Goal: Task Accomplishment & Management: Manage account settings

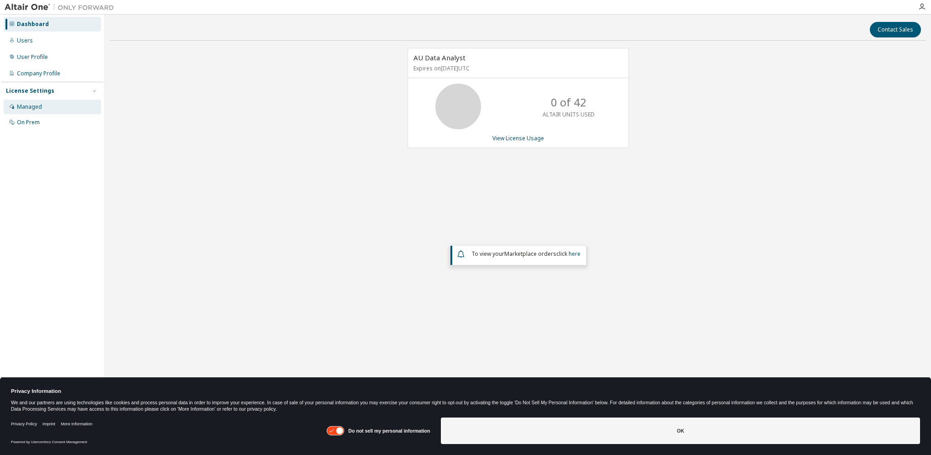
click at [38, 111] on div "Managed" at bounding box center [52, 107] width 97 height 15
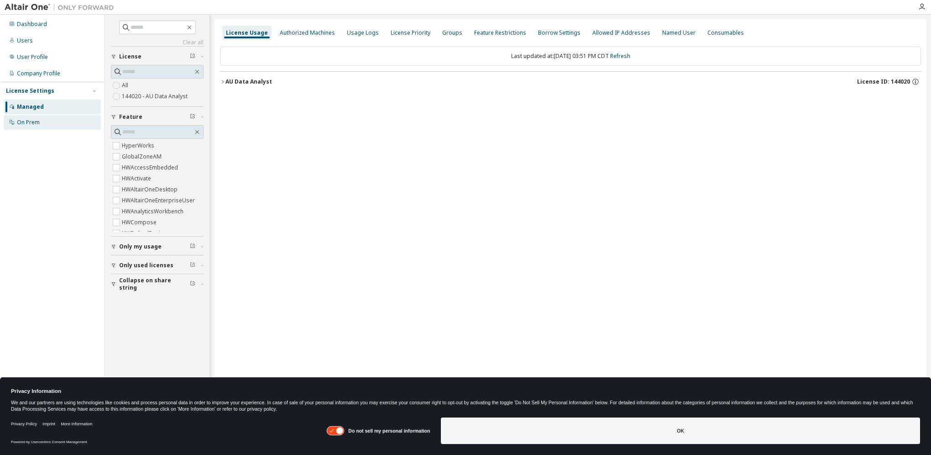
click at [37, 122] on div "On Prem" at bounding box center [28, 122] width 23 height 7
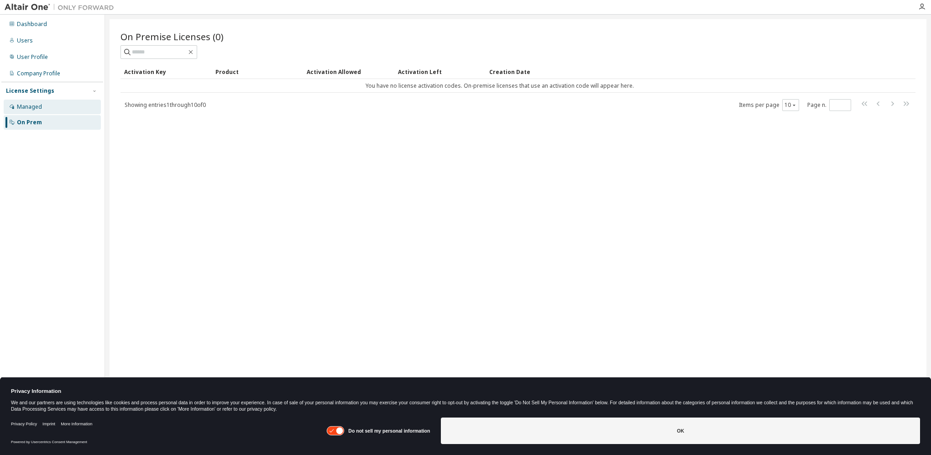
click at [48, 110] on div "Managed" at bounding box center [52, 107] width 97 height 15
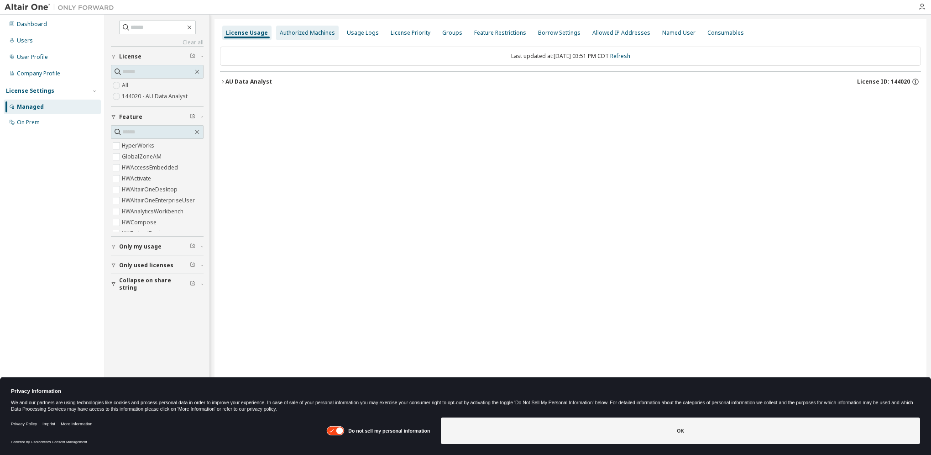
click at [301, 38] on div "Authorized Machines" at bounding box center [307, 33] width 63 height 15
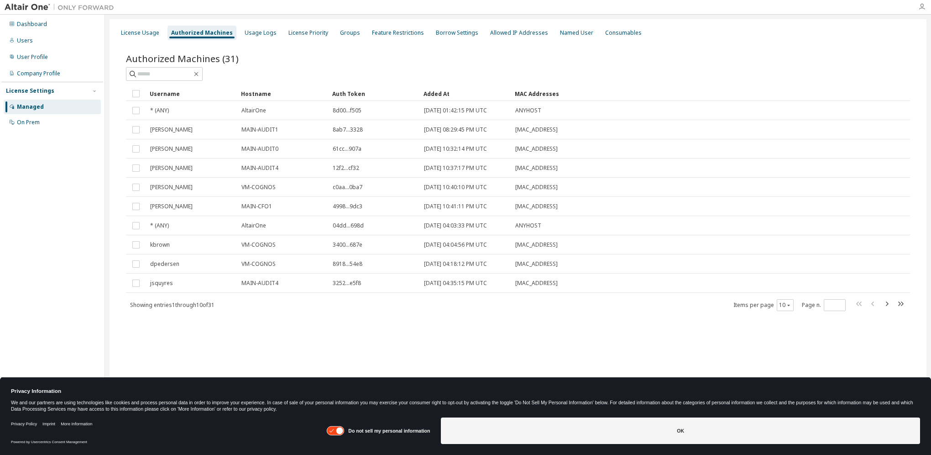
click at [923, 6] on icon "button" at bounding box center [921, 6] width 7 height 7
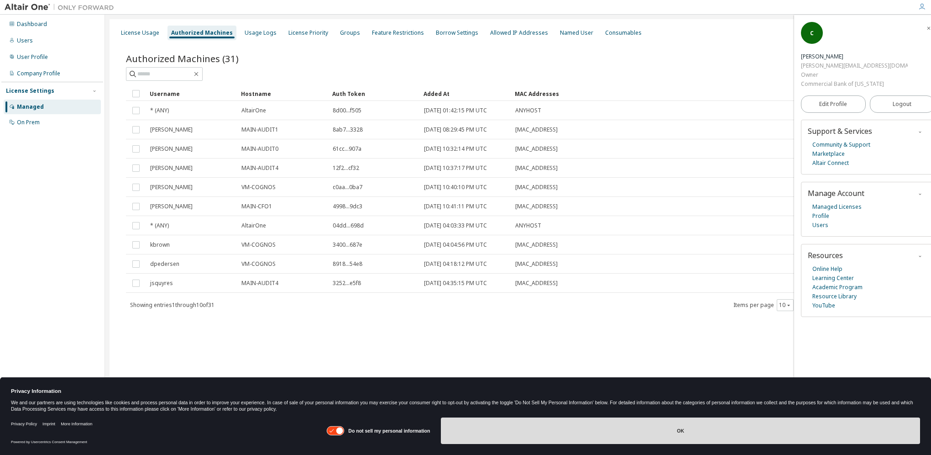
click at [678, 425] on button "OK" at bounding box center [680, 430] width 479 height 26
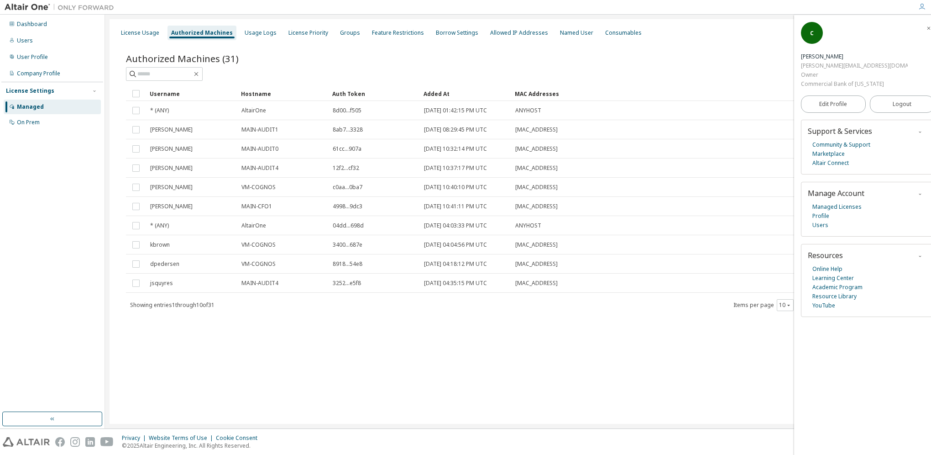
click at [35, 93] on div "License Settings" at bounding box center [30, 90] width 48 height 7
click at [135, 34] on div "License Usage" at bounding box center [140, 32] width 38 height 7
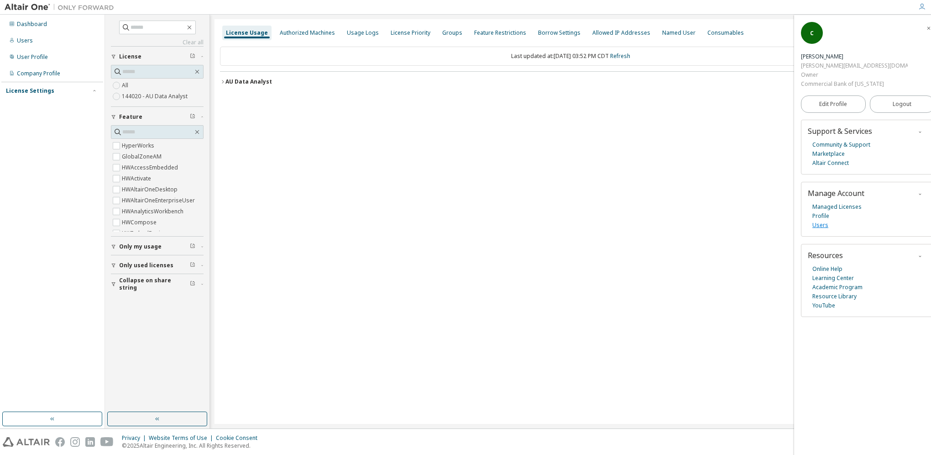
click at [818, 220] on link "Users" at bounding box center [821, 224] width 16 height 9
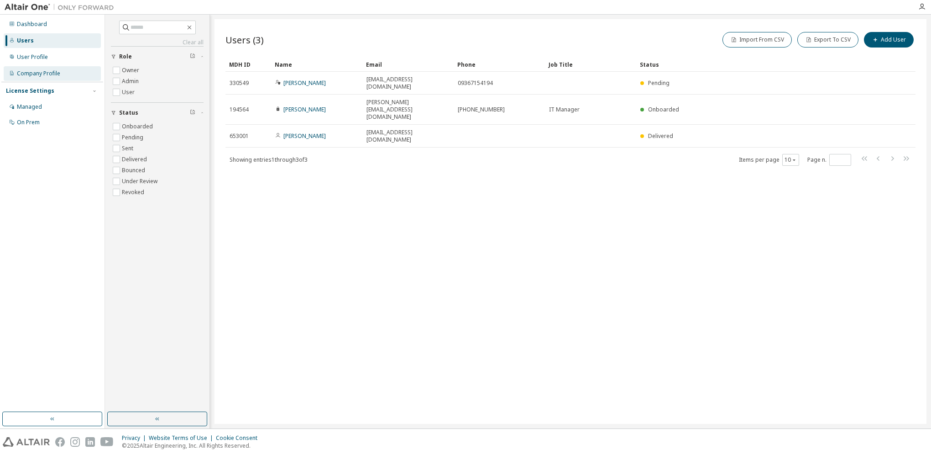
click at [37, 76] on div "Company Profile" at bounding box center [38, 73] width 43 height 7
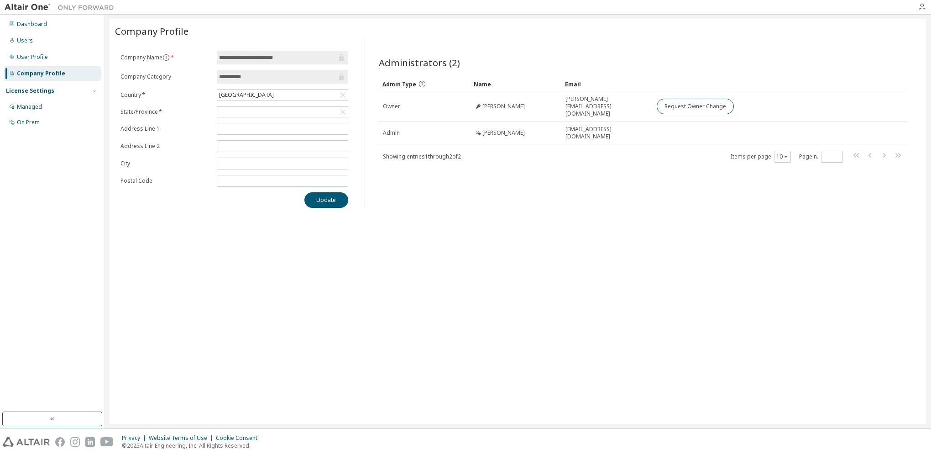
click at [34, 93] on div "License Settings" at bounding box center [30, 90] width 48 height 7
click at [34, 103] on div "Managed" at bounding box center [29, 106] width 25 height 7
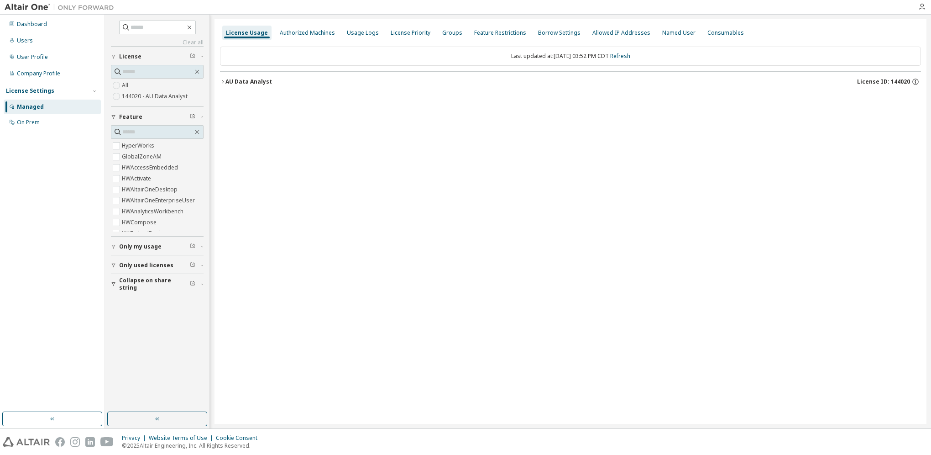
click at [221, 81] on icon "button" at bounding box center [222, 81] width 5 height 5
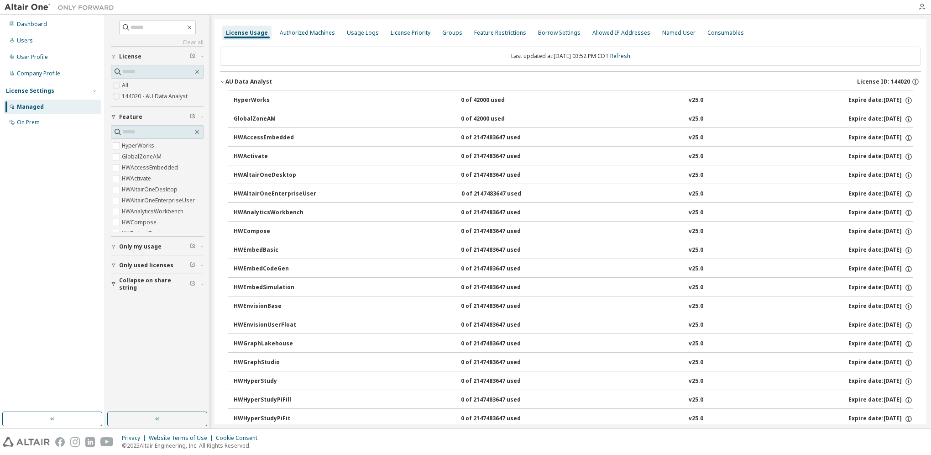
click at [221, 81] on icon "button" at bounding box center [222, 81] width 5 height 5
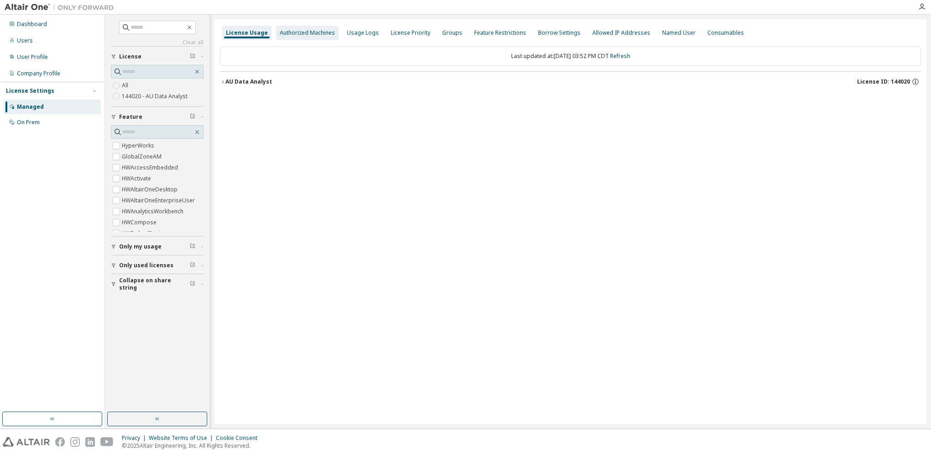
click at [307, 32] on div "Authorized Machines" at bounding box center [307, 32] width 55 height 7
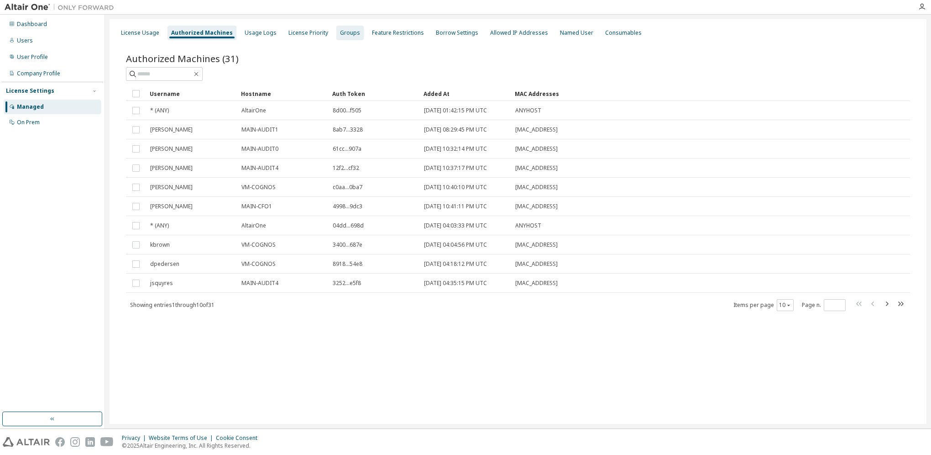
click at [340, 32] on div "Groups" at bounding box center [350, 32] width 20 height 7
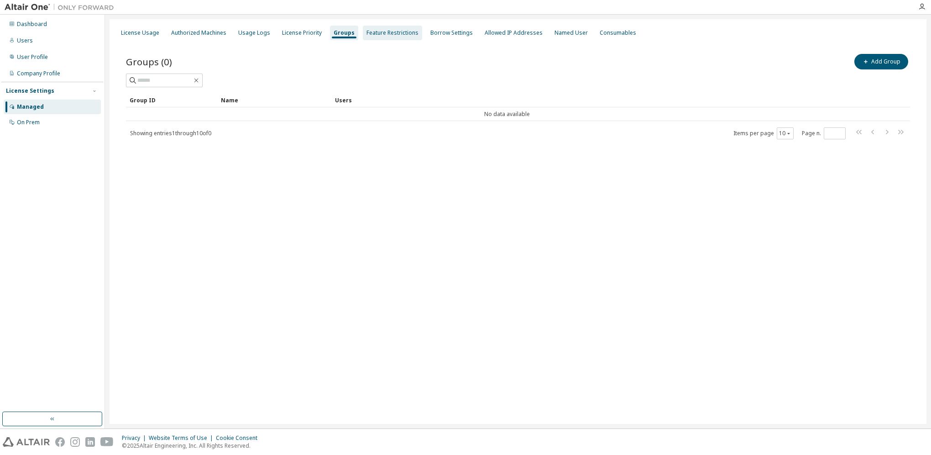
click at [371, 33] on div "Feature Restrictions" at bounding box center [393, 32] width 52 height 7
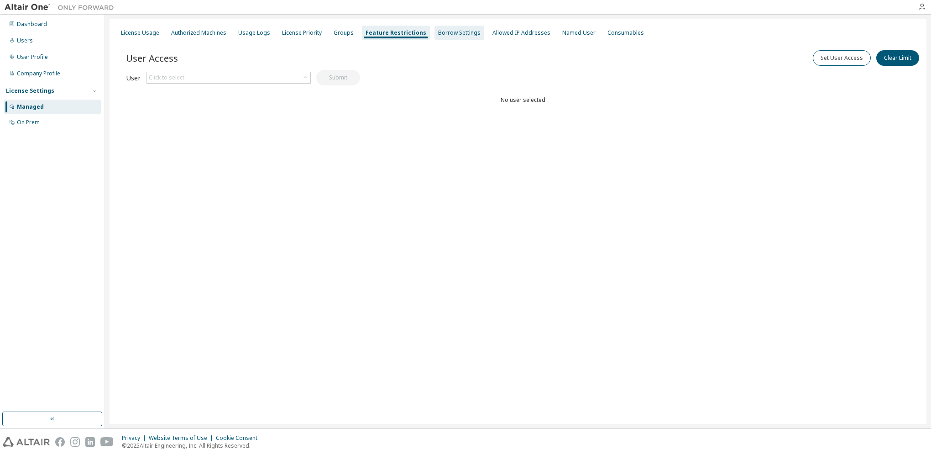
click at [445, 30] on div "Borrow Settings" at bounding box center [459, 32] width 42 height 7
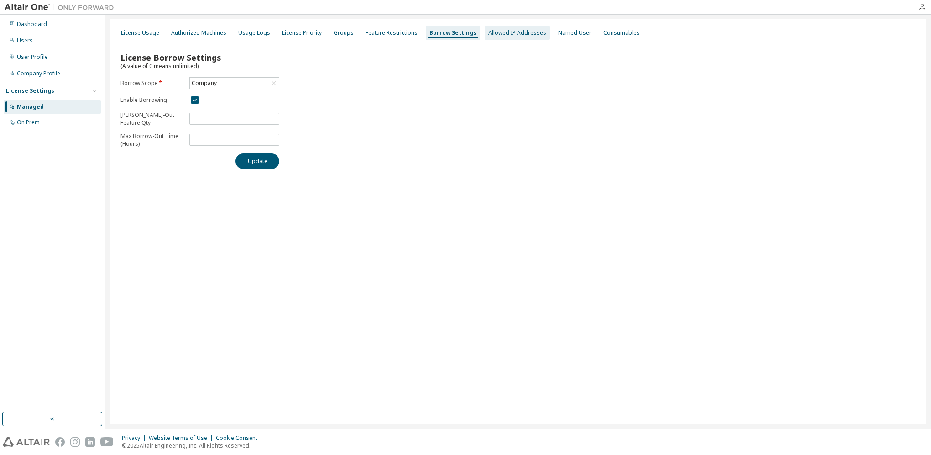
click at [488, 35] on div "Allowed IP Addresses" at bounding box center [517, 32] width 58 height 7
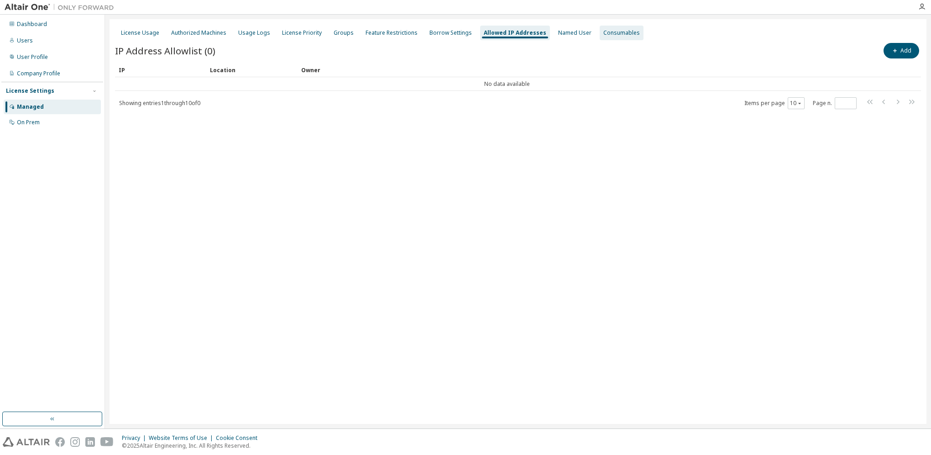
click at [604, 31] on div "Consumables" at bounding box center [621, 32] width 37 height 7
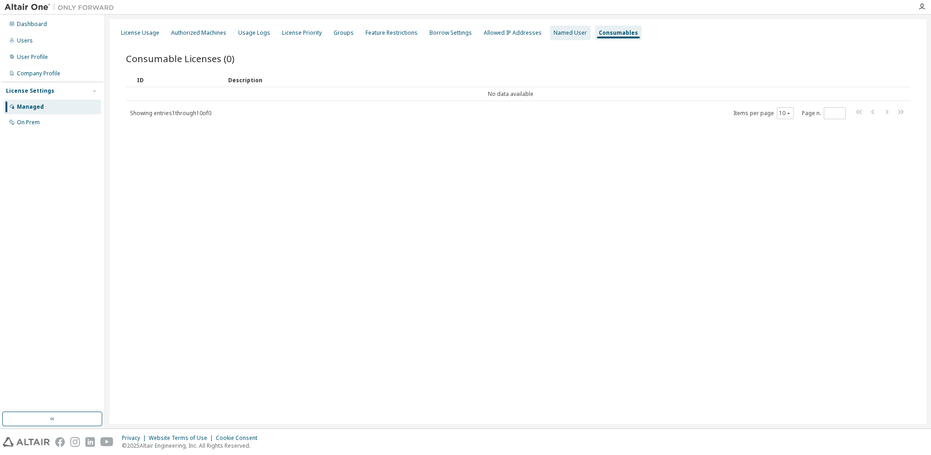
click at [564, 33] on div "Named User" at bounding box center [570, 32] width 33 height 7
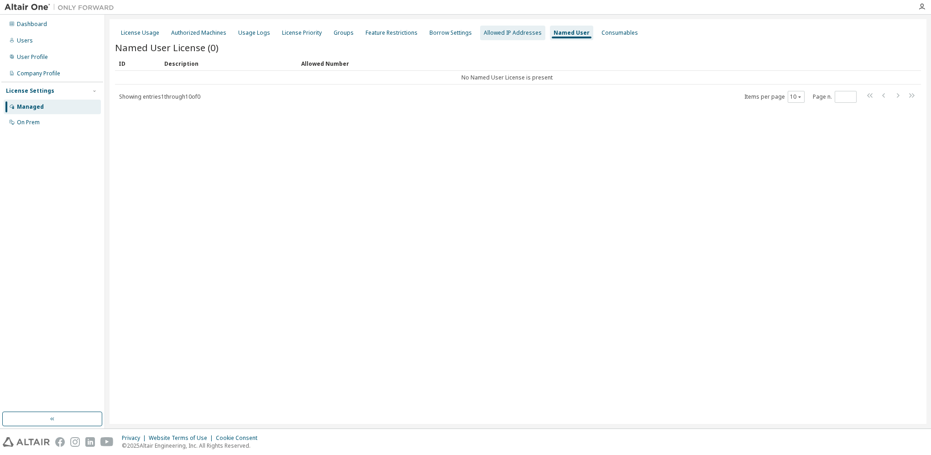
click at [528, 31] on div "Allowed IP Addresses" at bounding box center [513, 32] width 58 height 7
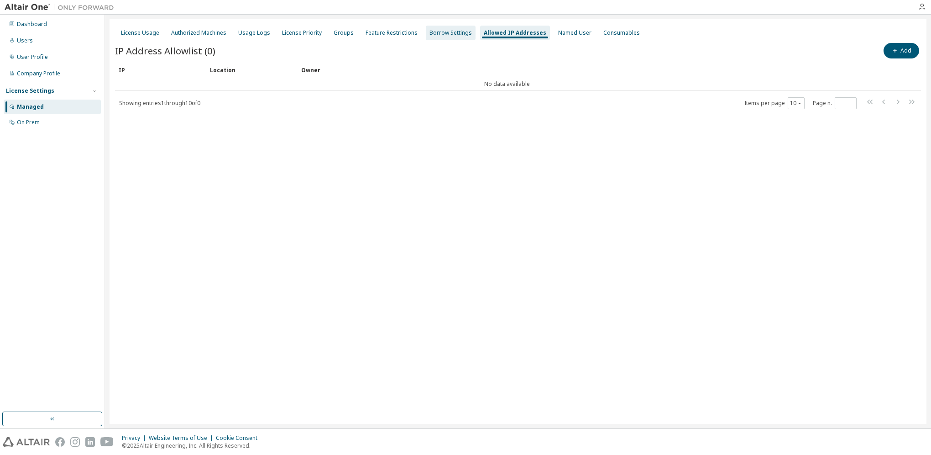
click at [444, 32] on div "Borrow Settings" at bounding box center [451, 32] width 42 height 7
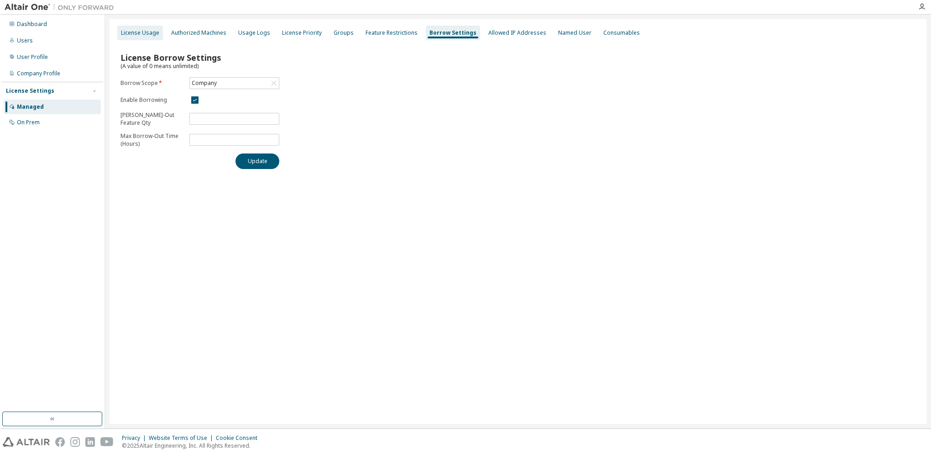
click at [142, 33] on div "License Usage" at bounding box center [140, 32] width 38 height 7
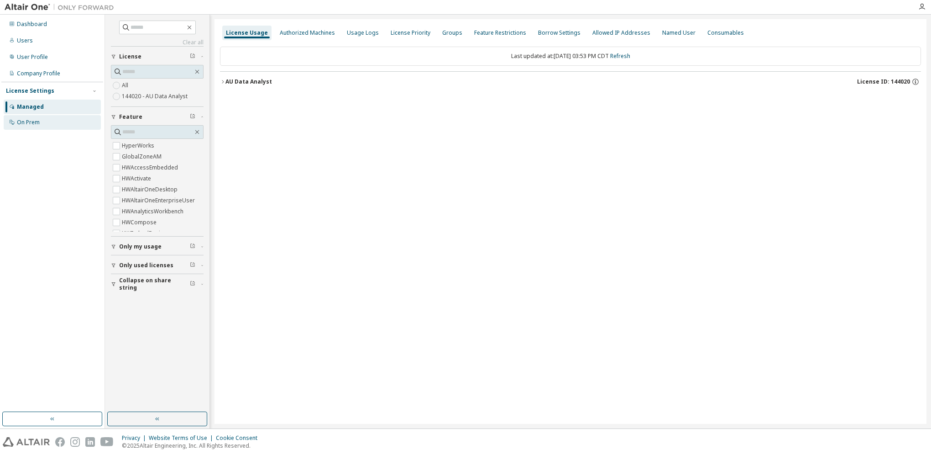
click at [42, 120] on div "On Prem" at bounding box center [52, 122] width 97 height 15
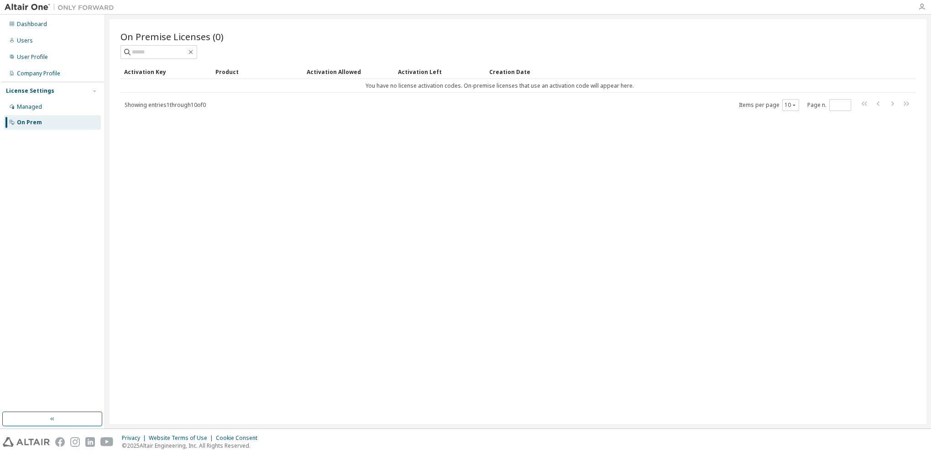
click at [923, 5] on icon "button" at bounding box center [921, 6] width 7 height 7
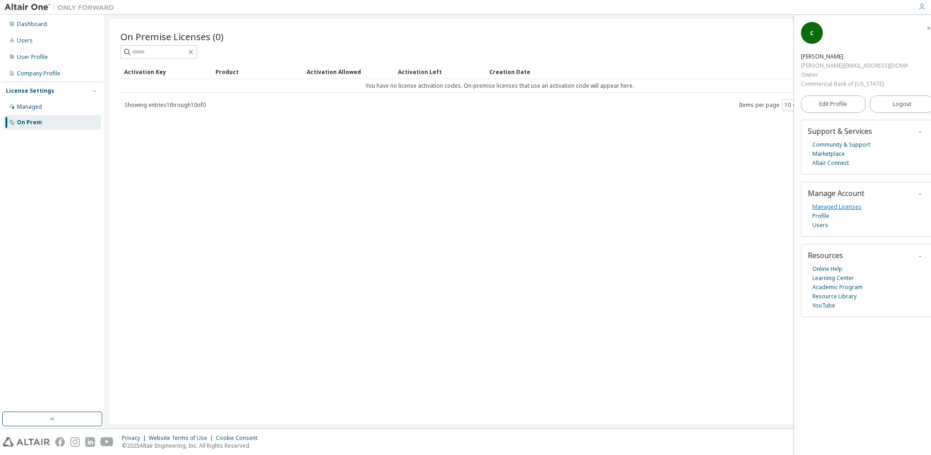
click at [828, 202] on link "Managed Licenses" at bounding box center [837, 206] width 49 height 9
click at [842, 202] on link "Managed Licenses" at bounding box center [837, 206] width 49 height 9
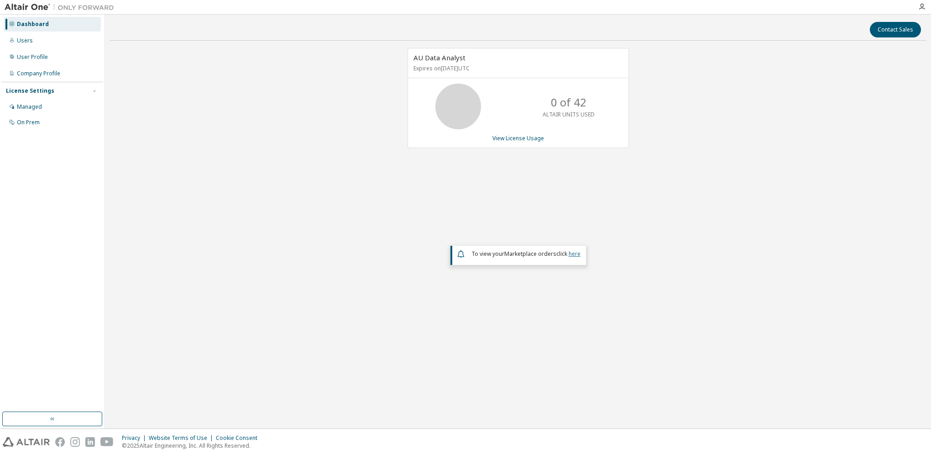
click at [573, 252] on link "here" at bounding box center [575, 254] width 12 height 8
click at [505, 134] on link "View License Usage" at bounding box center [519, 138] width 52 height 8
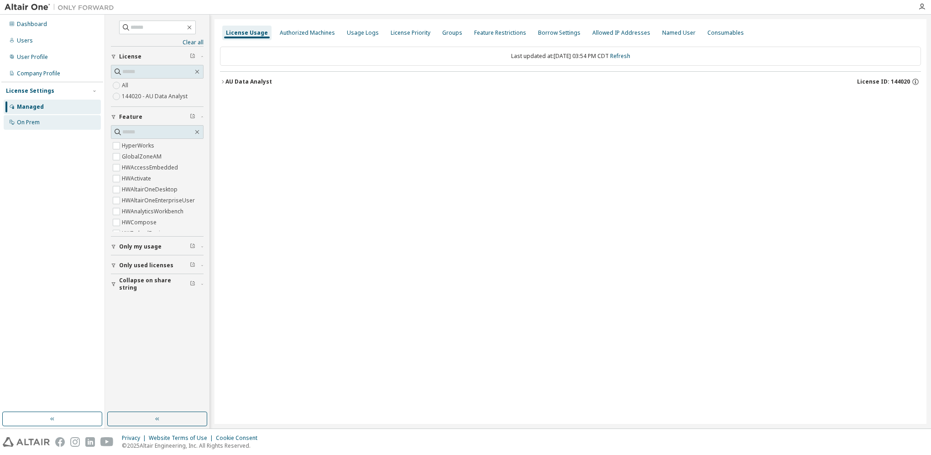
click at [73, 119] on div "On Prem" at bounding box center [52, 122] width 97 height 15
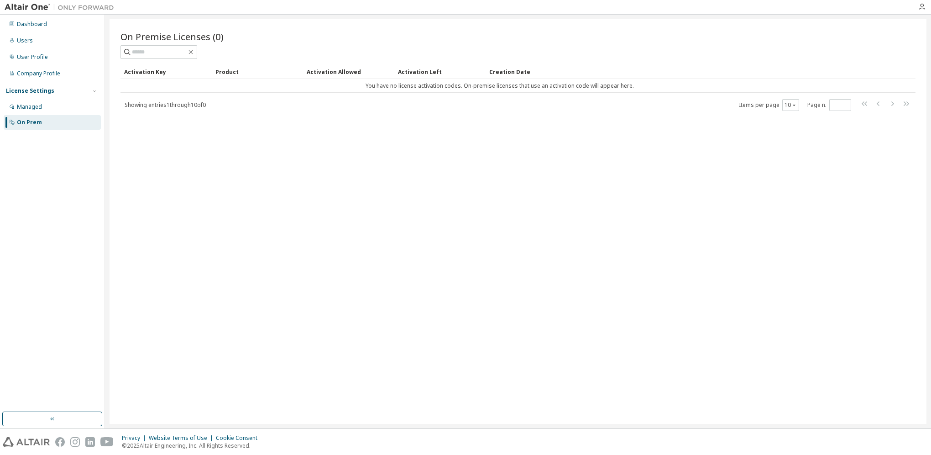
click at [51, 93] on div "License Settings" at bounding box center [52, 91] width 93 height 8
click at [26, 108] on div "Managed" at bounding box center [29, 106] width 25 height 7
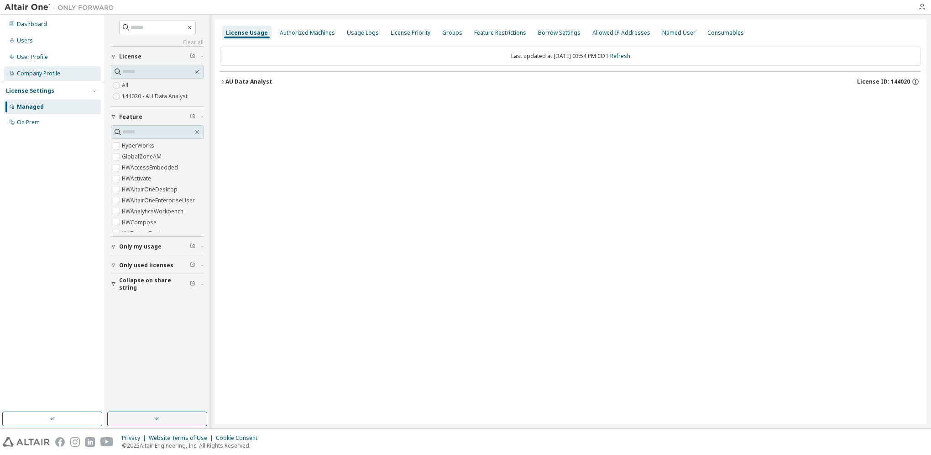
click at [41, 73] on div "Company Profile" at bounding box center [38, 73] width 43 height 7
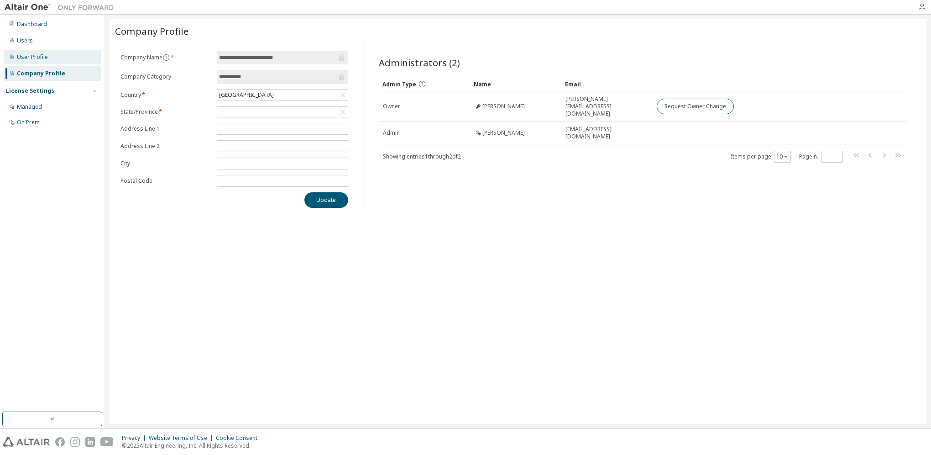
click at [37, 58] on div "User Profile" at bounding box center [32, 56] width 31 height 7
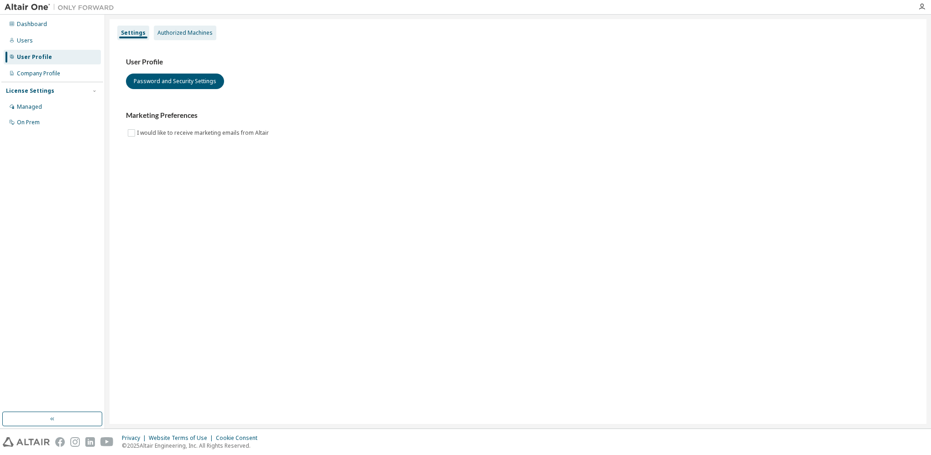
click at [184, 33] on div "Authorized Machines" at bounding box center [184, 32] width 55 height 7
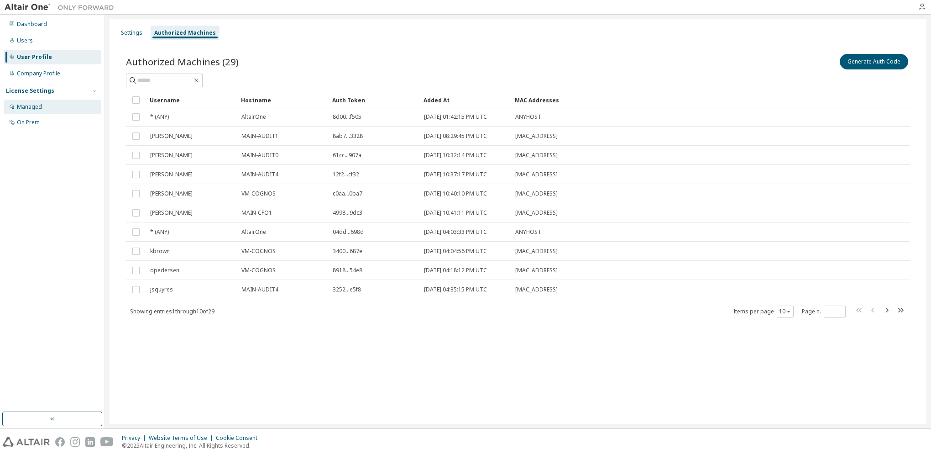
click at [30, 111] on div "Managed" at bounding box center [52, 107] width 97 height 15
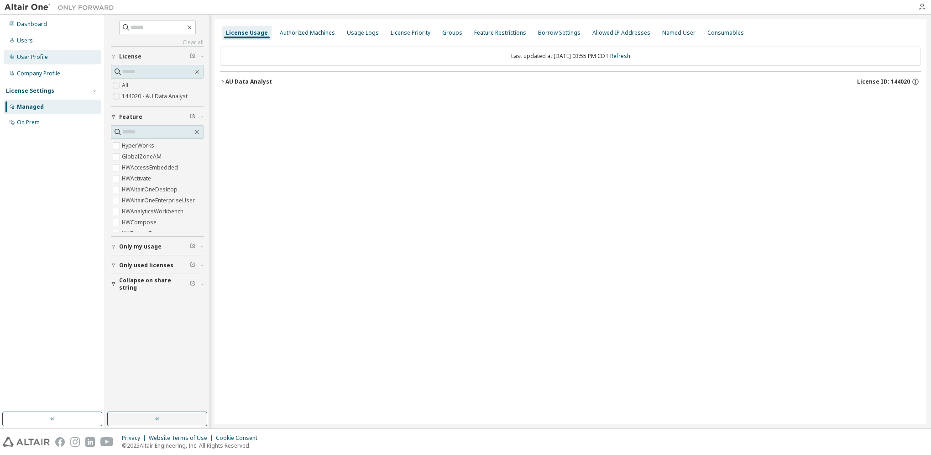
click at [37, 60] on div "User Profile" at bounding box center [32, 56] width 31 height 7
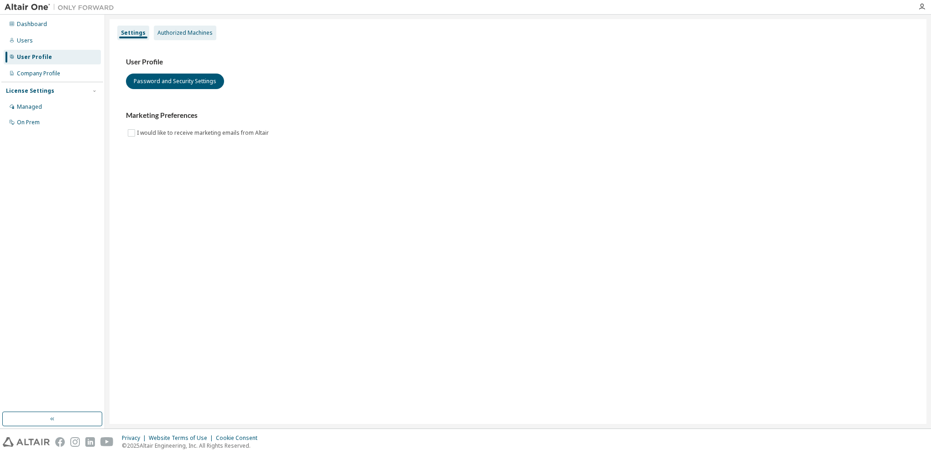
click at [182, 32] on div "Authorized Machines" at bounding box center [184, 32] width 55 height 7
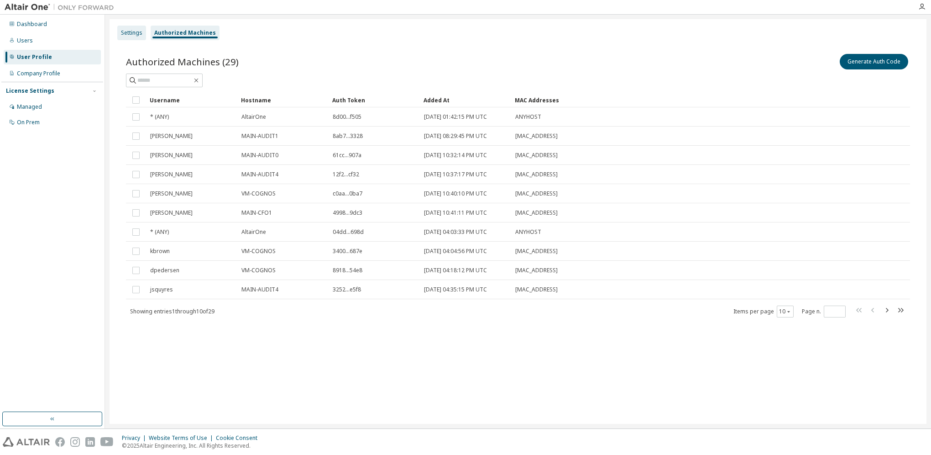
click at [126, 32] on div "Settings" at bounding box center [131, 32] width 21 height 7
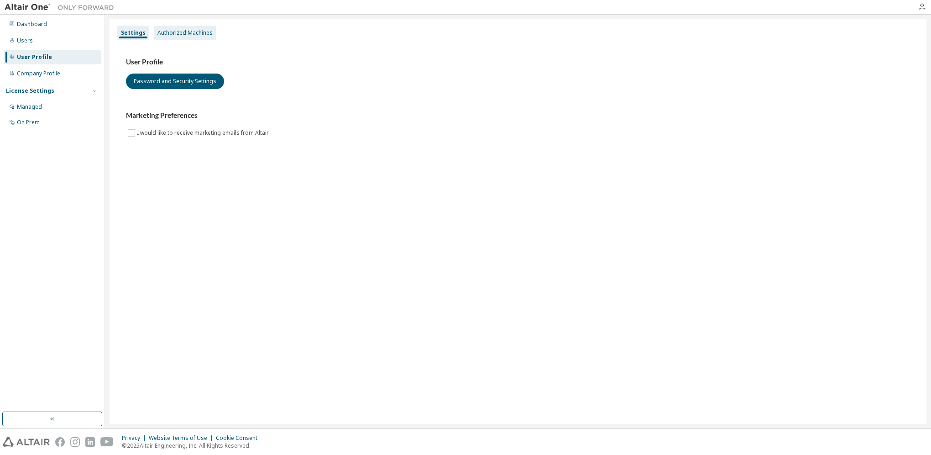
click at [179, 31] on div "Authorized Machines" at bounding box center [184, 32] width 55 height 7
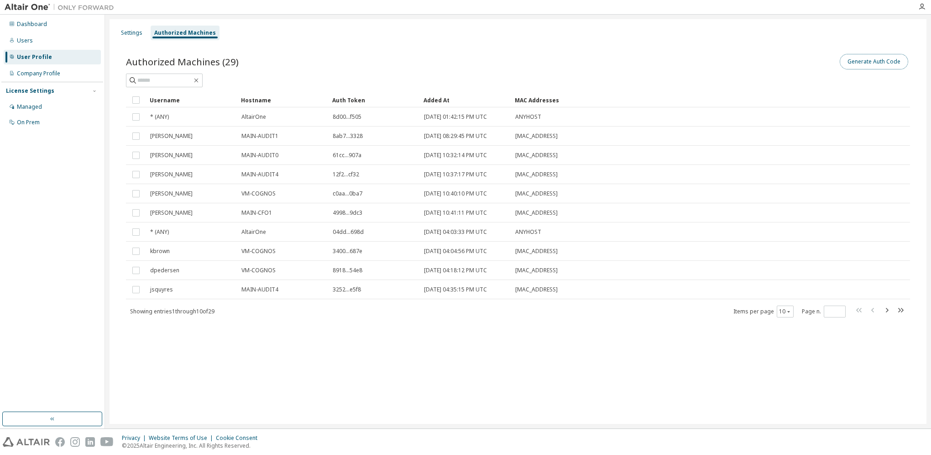
click at [880, 66] on button "Generate Auth Code" at bounding box center [874, 62] width 68 height 16
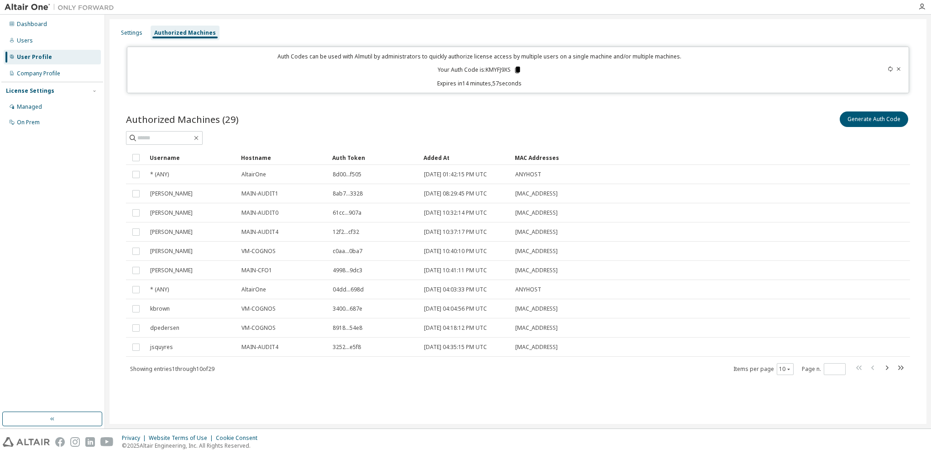
click at [517, 68] on icon at bounding box center [517, 70] width 5 height 6
